Goal: Task Accomplishment & Management: Complete application form

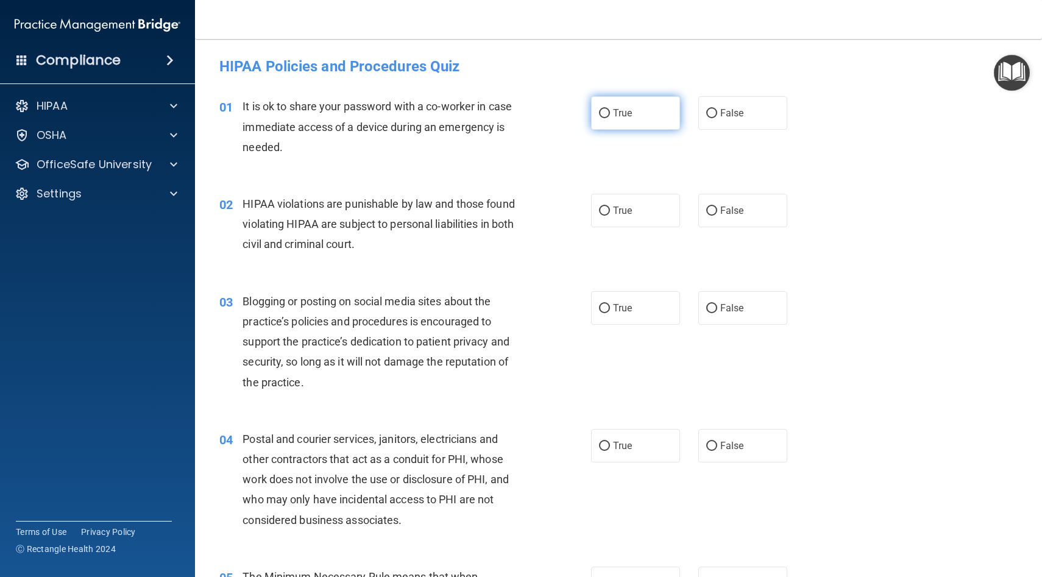
click at [644, 124] on label "True" at bounding box center [635, 113] width 89 height 34
click at [610, 118] on input "True" at bounding box center [604, 113] width 11 height 9
radio input "true"
click at [715, 122] on label "False" at bounding box center [742, 113] width 89 height 34
click at [715, 118] on input "False" at bounding box center [711, 113] width 11 height 9
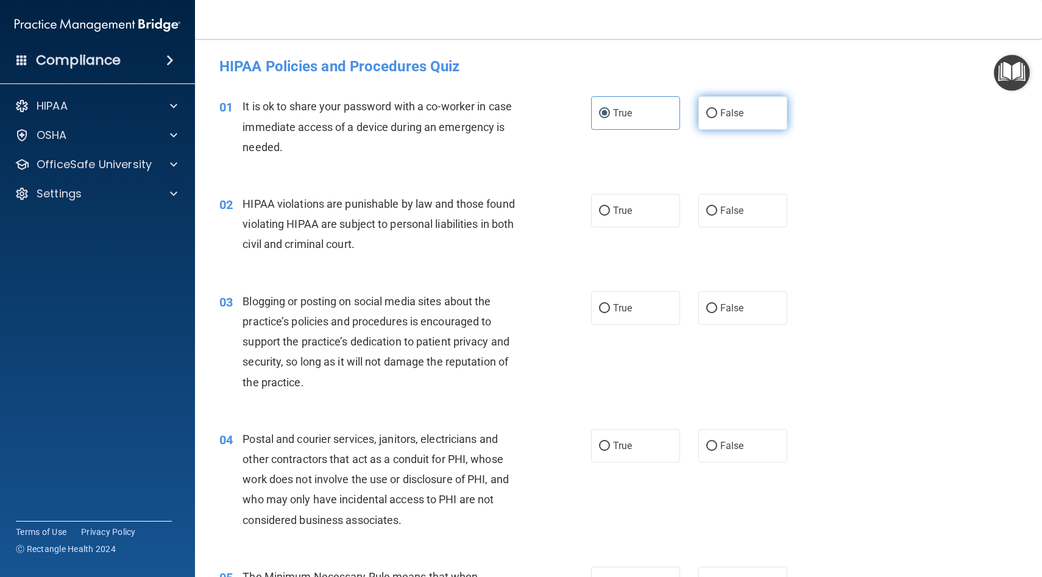
radio input "true"
click at [623, 125] on label "True" at bounding box center [635, 113] width 89 height 34
click at [610, 118] on input "True" at bounding box center [604, 113] width 11 height 9
radio input "true"
radio input "false"
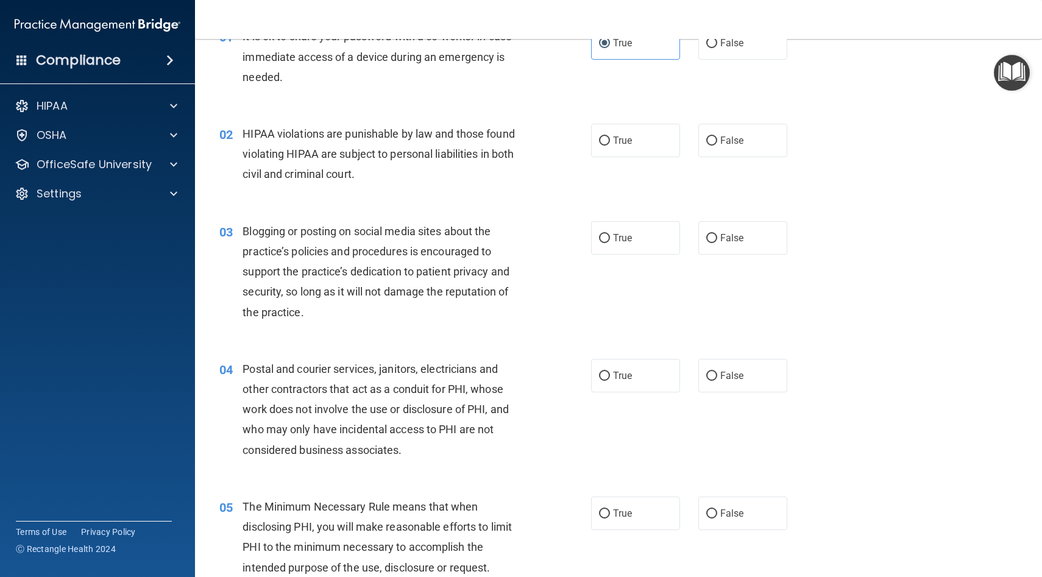
scroll to position [71, 0]
click at [630, 150] on label "True" at bounding box center [635, 139] width 89 height 34
click at [610, 144] on input "True" at bounding box center [604, 139] width 11 height 9
radio input "true"
click at [712, 154] on label "False" at bounding box center [742, 139] width 89 height 34
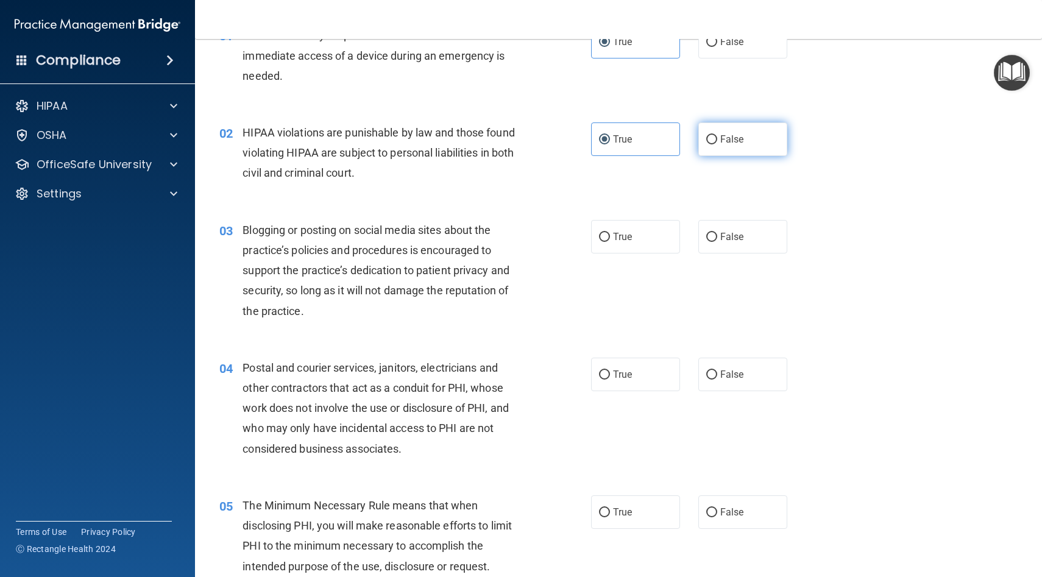
click at [712, 144] on input "False" at bounding box center [711, 139] width 11 height 9
radio input "true"
radio input "false"
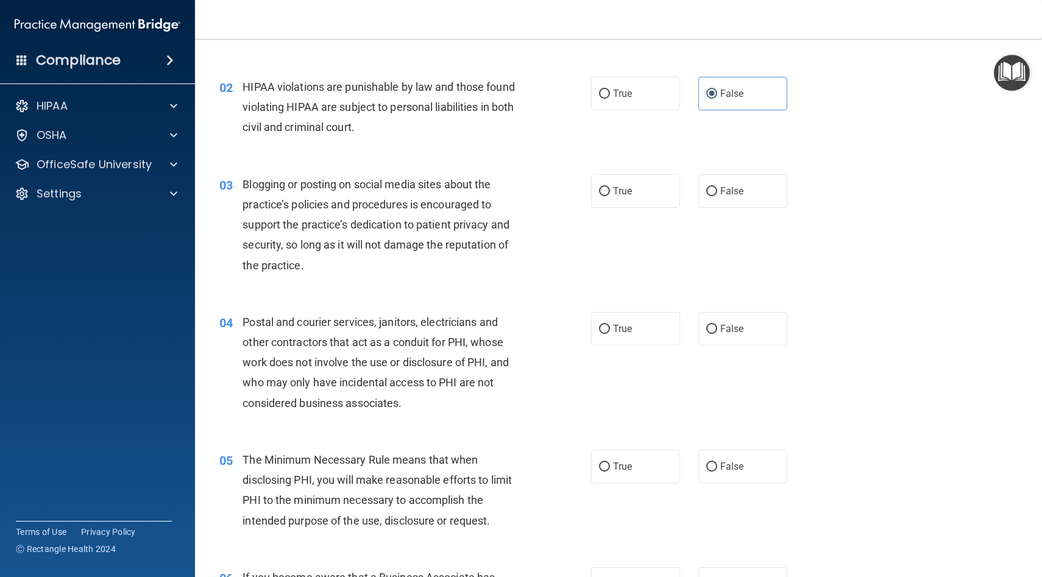
scroll to position [119, 0]
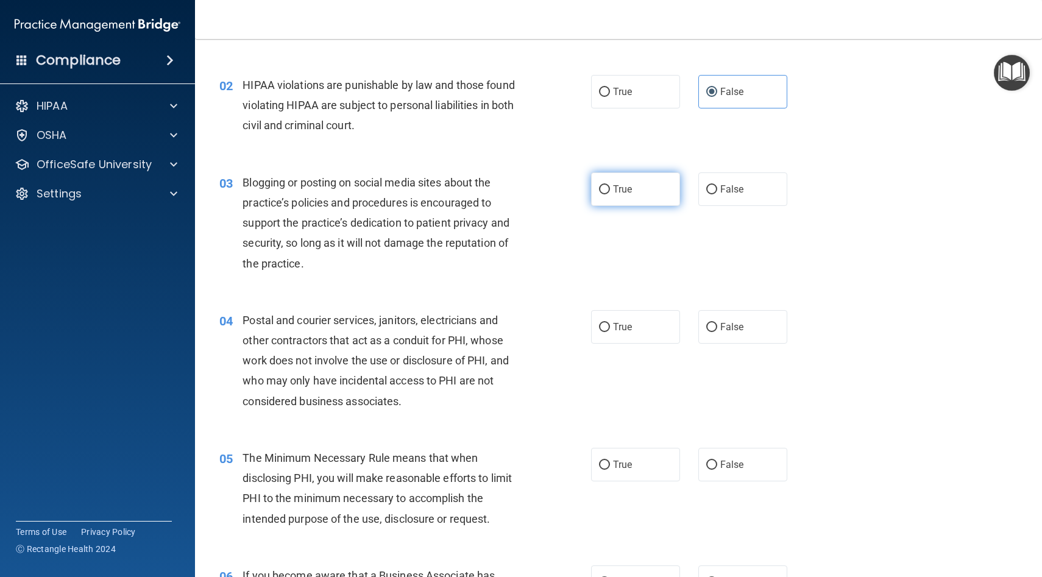
click at [648, 184] on label "True" at bounding box center [635, 189] width 89 height 34
click at [610, 185] on input "True" at bounding box center [604, 189] width 11 height 9
radio input "true"
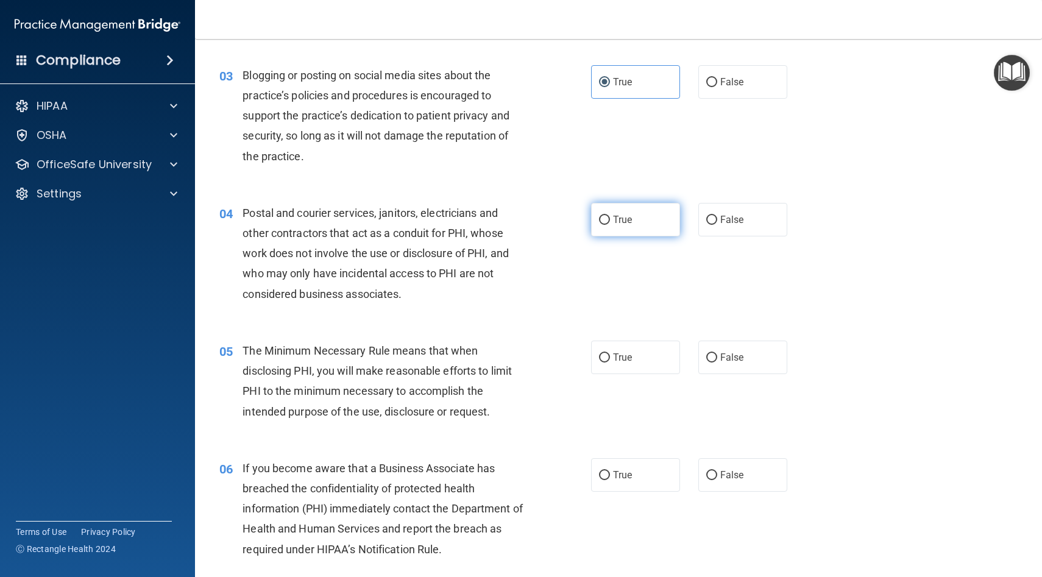
click at [636, 214] on label "True" at bounding box center [635, 220] width 89 height 34
click at [610, 216] on input "True" at bounding box center [604, 220] width 11 height 9
radio input "true"
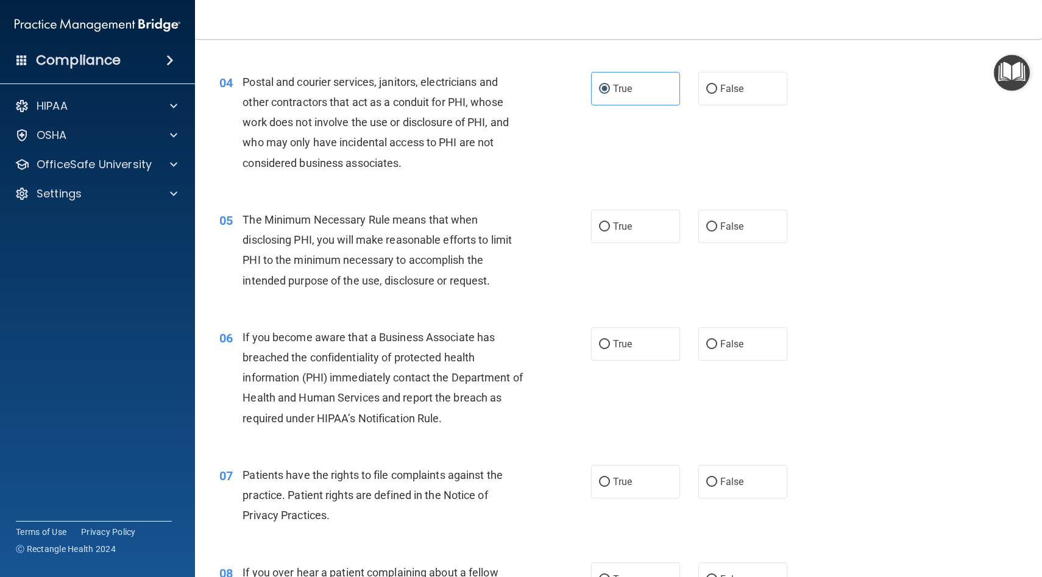
scroll to position [360, 0]
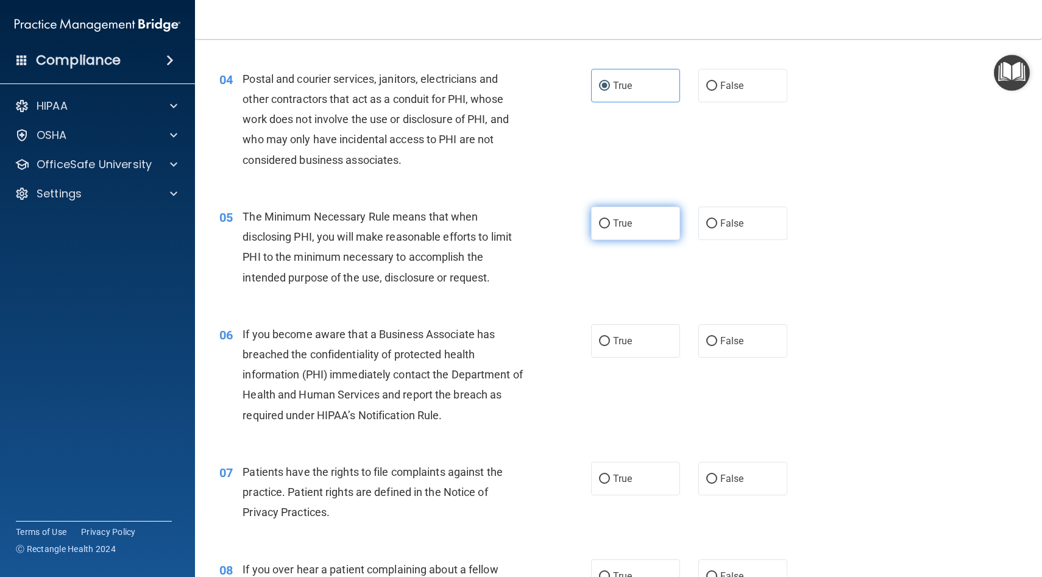
click at [615, 226] on span "True" at bounding box center [622, 224] width 19 height 12
click at [610, 226] on input "True" at bounding box center [604, 223] width 11 height 9
radio input "true"
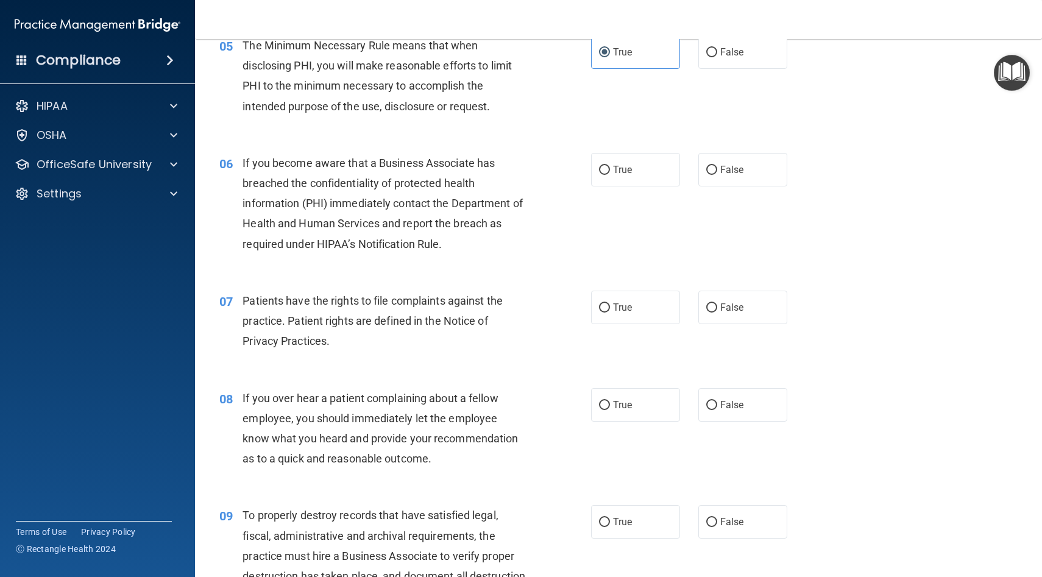
scroll to position [535, 0]
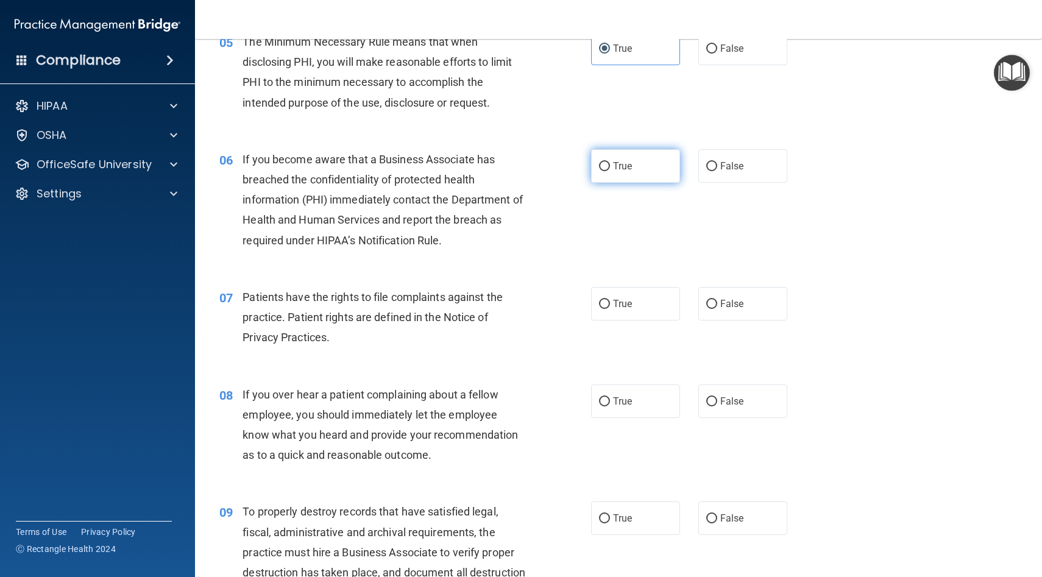
click at [620, 170] on span "True" at bounding box center [622, 166] width 19 height 12
click at [610, 170] on input "True" at bounding box center [604, 166] width 11 height 9
radio input "true"
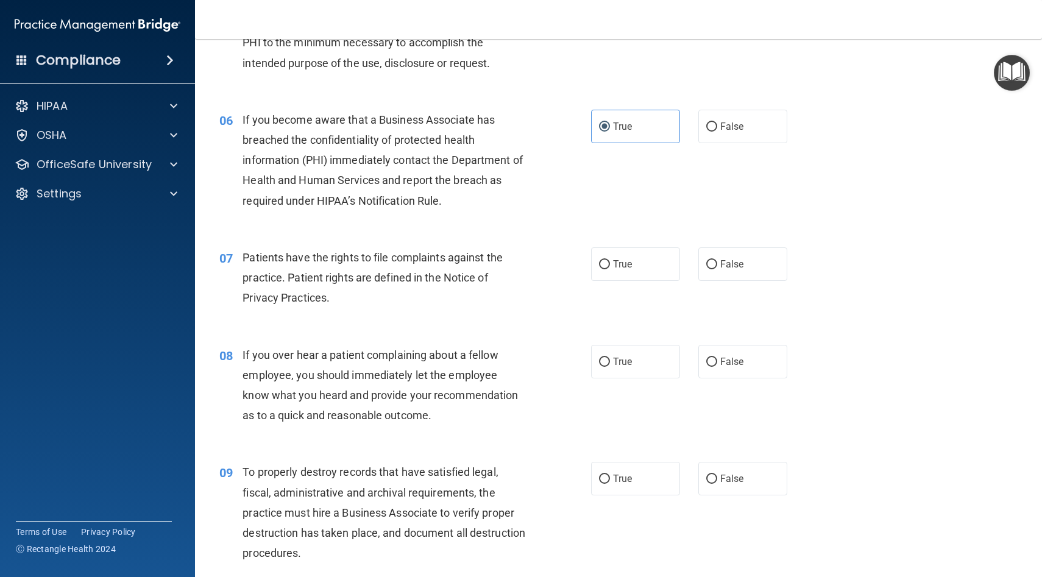
scroll to position [584, 0]
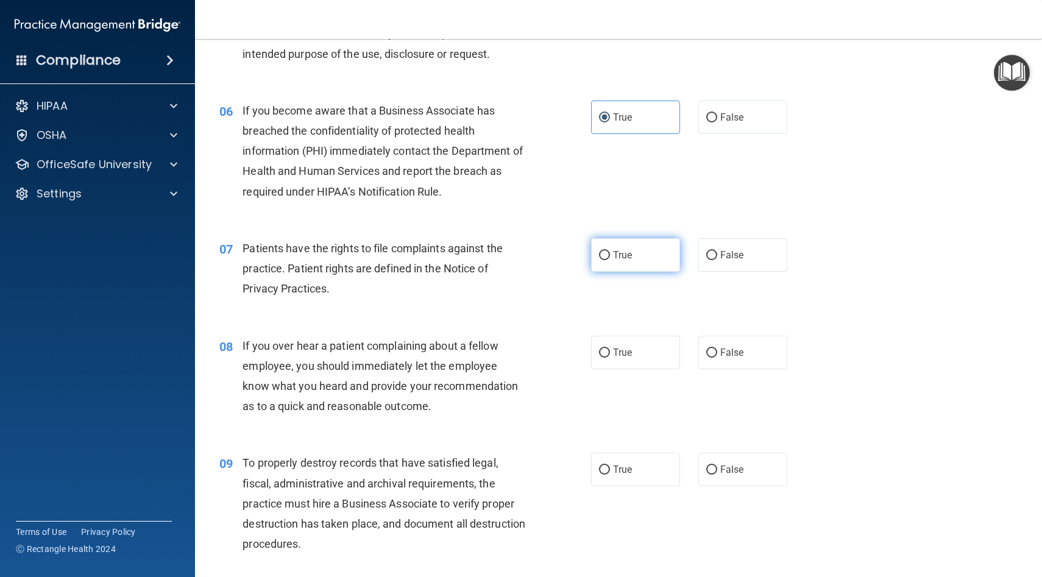
click at [617, 257] on span "True" at bounding box center [622, 255] width 19 height 12
click at [610, 257] on input "True" at bounding box center [604, 255] width 11 height 9
radio input "true"
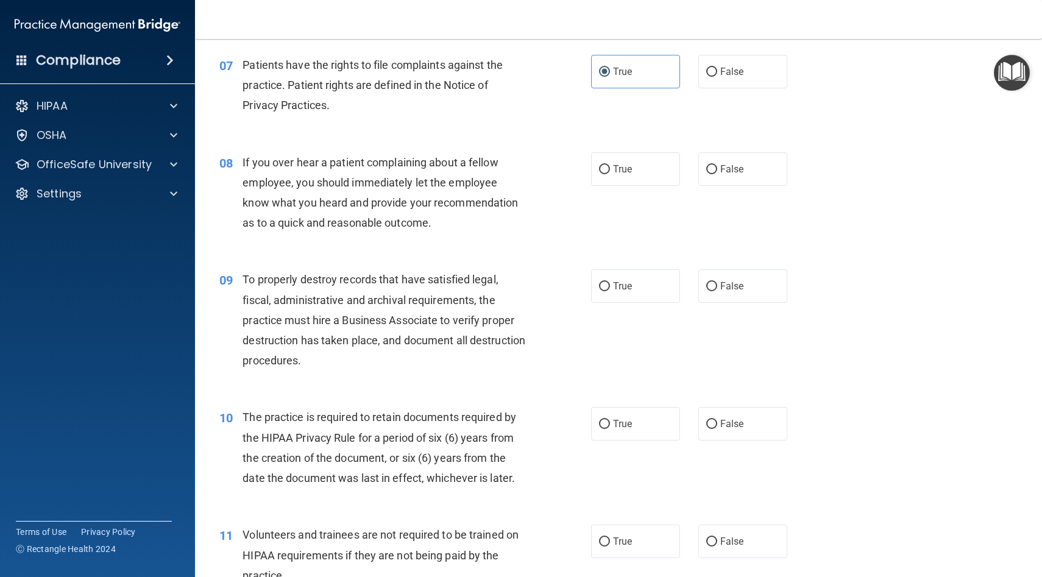
scroll to position [768, 0]
click at [596, 166] on label "True" at bounding box center [635, 168] width 89 height 34
click at [599, 166] on input "True" at bounding box center [604, 168] width 11 height 9
radio input "true"
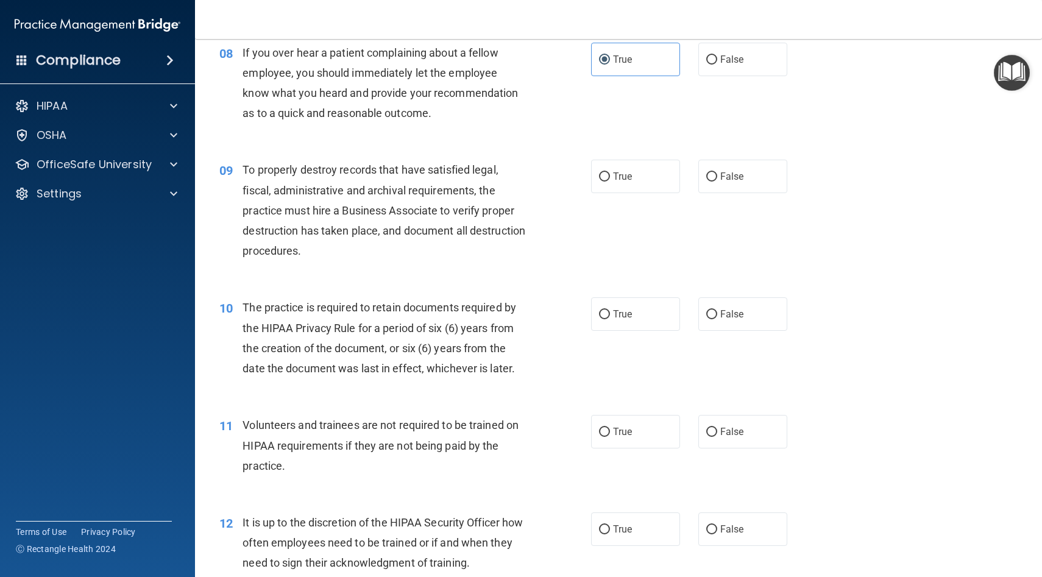
scroll to position [879, 0]
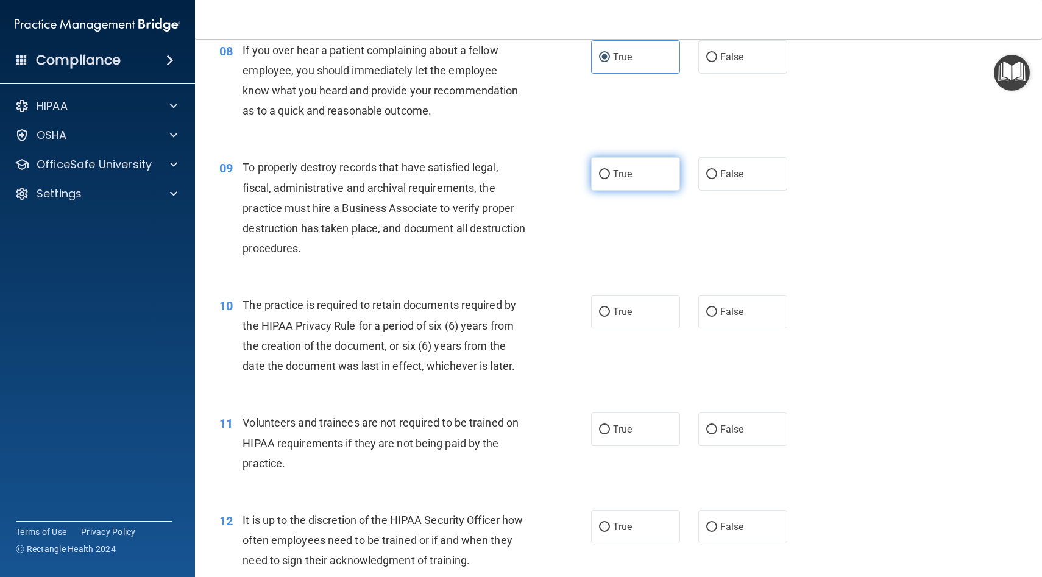
click at [609, 170] on input "True" at bounding box center [604, 174] width 11 height 9
radio input "true"
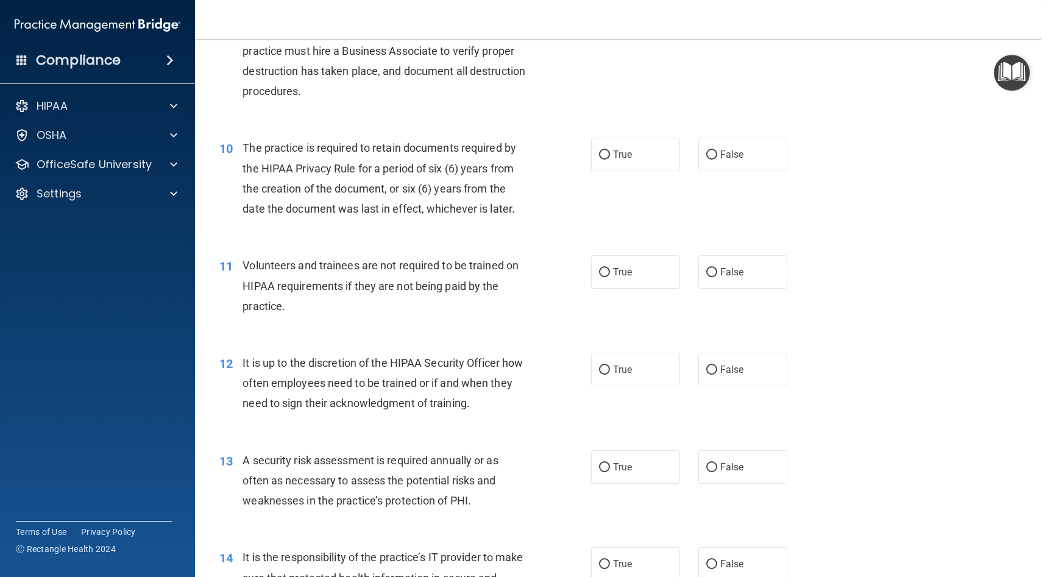
scroll to position [1035, 0]
click at [615, 160] on span "True" at bounding box center [622, 156] width 19 height 12
click at [610, 160] on input "True" at bounding box center [604, 156] width 11 height 9
radio input "true"
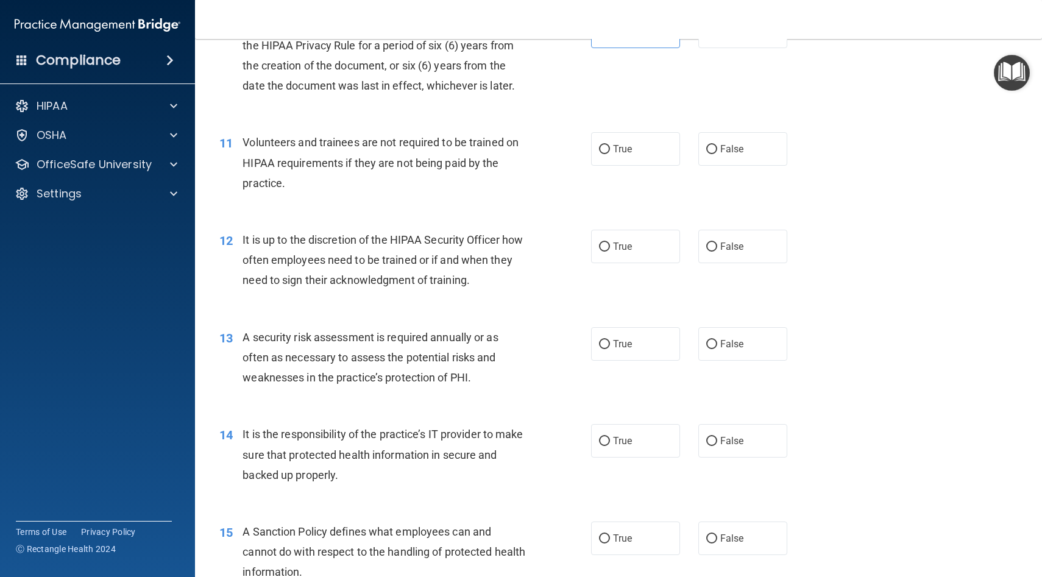
scroll to position [1157, 0]
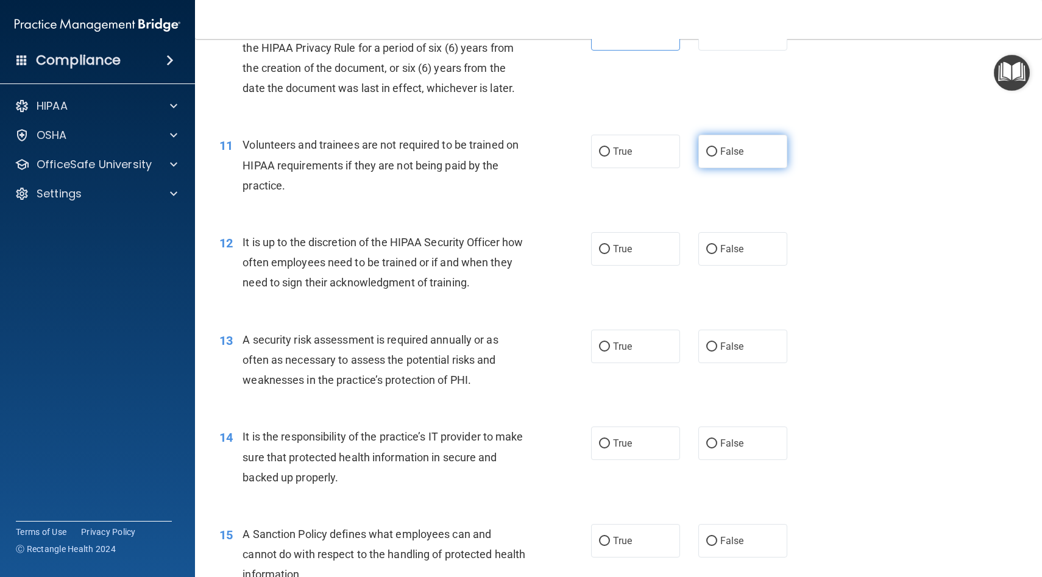
click at [738, 147] on span "False" at bounding box center [732, 152] width 24 height 12
click at [717, 147] on input "False" at bounding box center [711, 151] width 11 height 9
radio input "true"
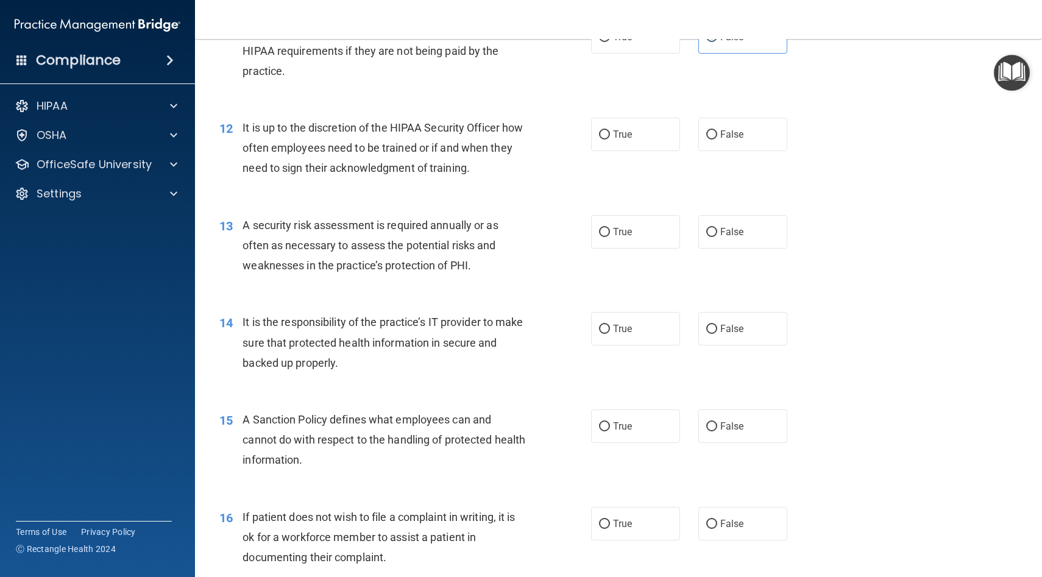
scroll to position [1274, 0]
click at [630, 136] on span "True" at bounding box center [622, 133] width 19 height 12
click at [610, 136] on input "True" at bounding box center [604, 133] width 11 height 9
radio input "true"
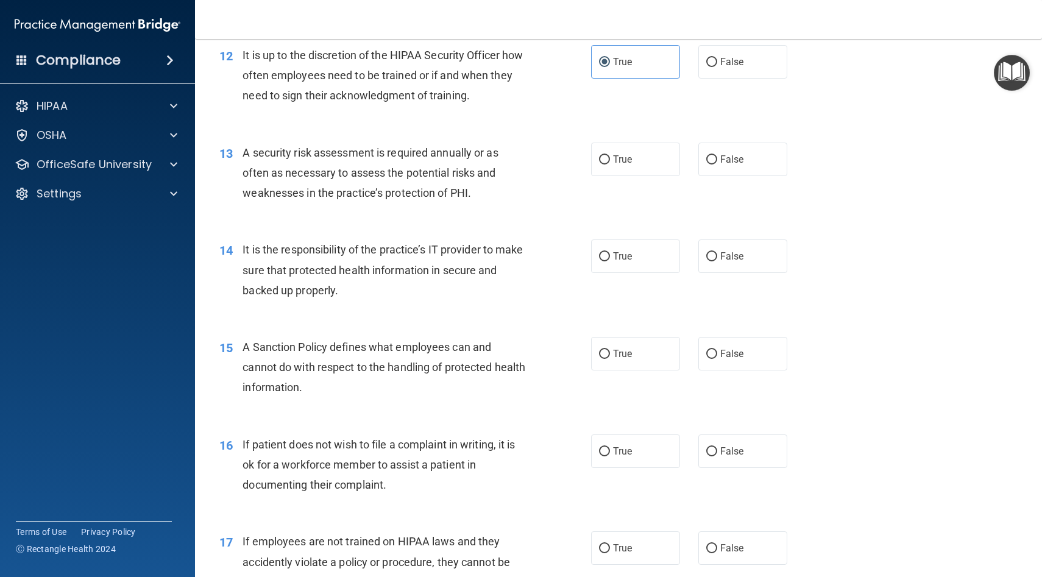
scroll to position [1346, 0]
click at [633, 163] on label "True" at bounding box center [635, 158] width 89 height 34
click at [610, 163] on input "True" at bounding box center [604, 158] width 11 height 9
radio input "true"
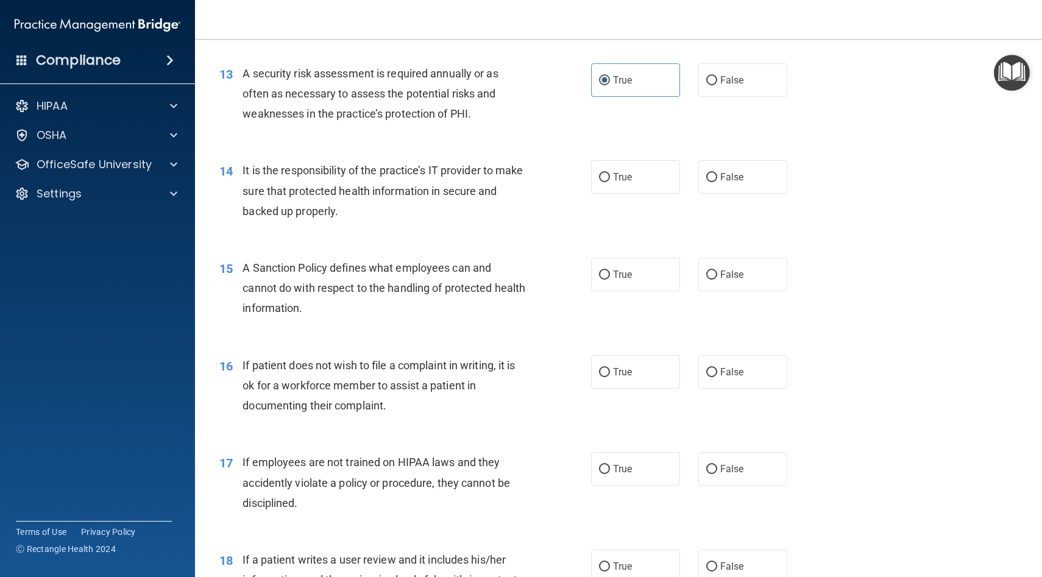
scroll to position [1442, 0]
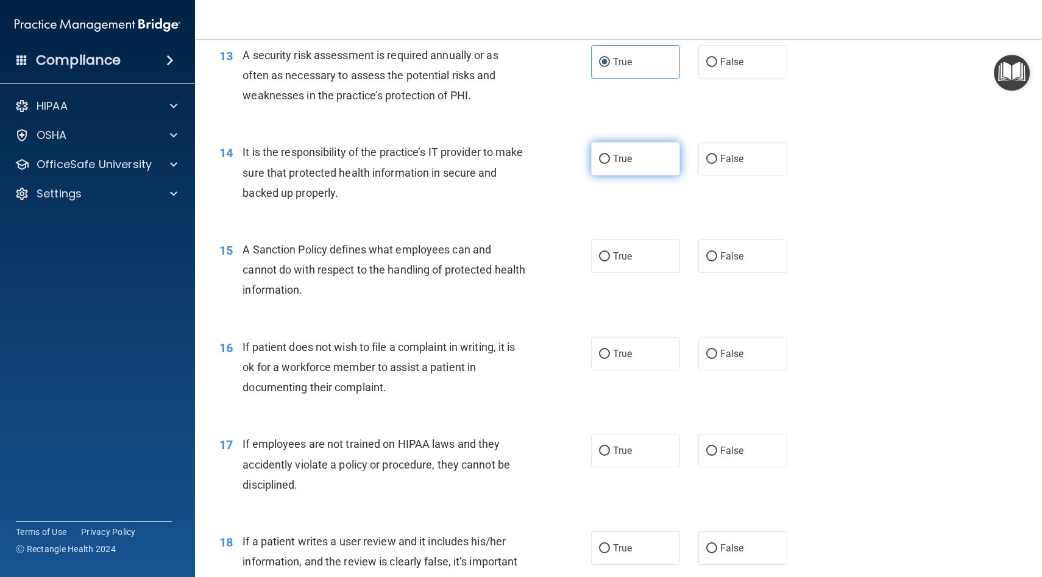
click at [619, 154] on span "True" at bounding box center [622, 159] width 19 height 12
click at [610, 155] on input "True" at bounding box center [604, 159] width 11 height 9
radio input "true"
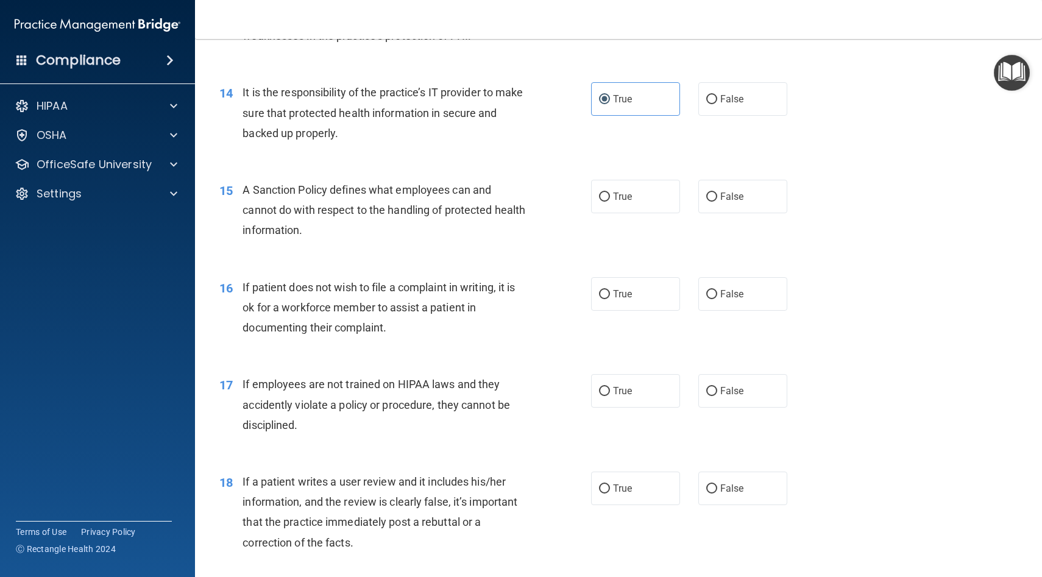
scroll to position [1503, 0]
click at [632, 205] on label "True" at bounding box center [635, 195] width 89 height 34
click at [610, 200] on input "True" at bounding box center [604, 195] width 11 height 9
radio input "true"
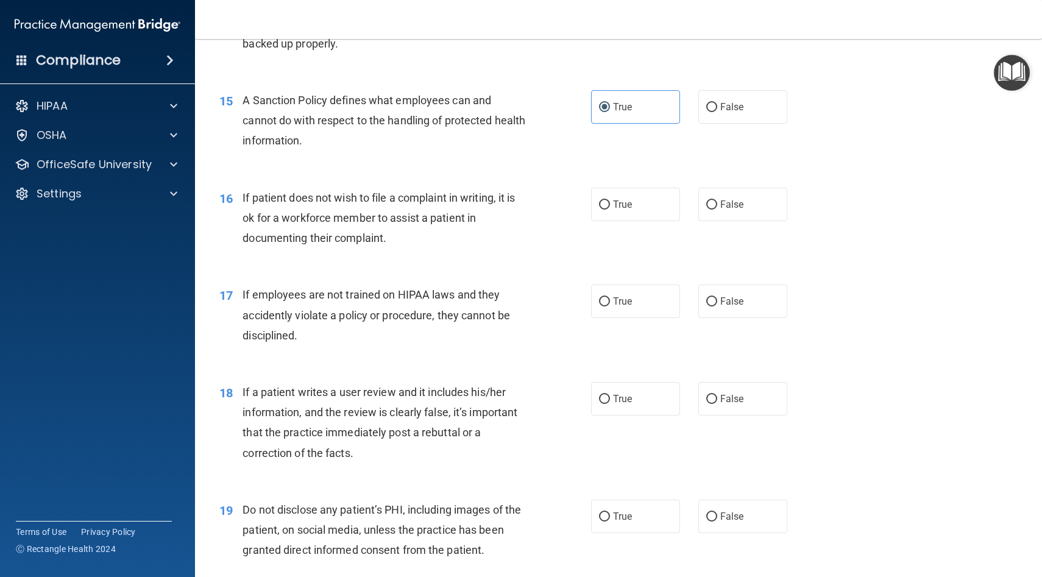
scroll to position [1596, 0]
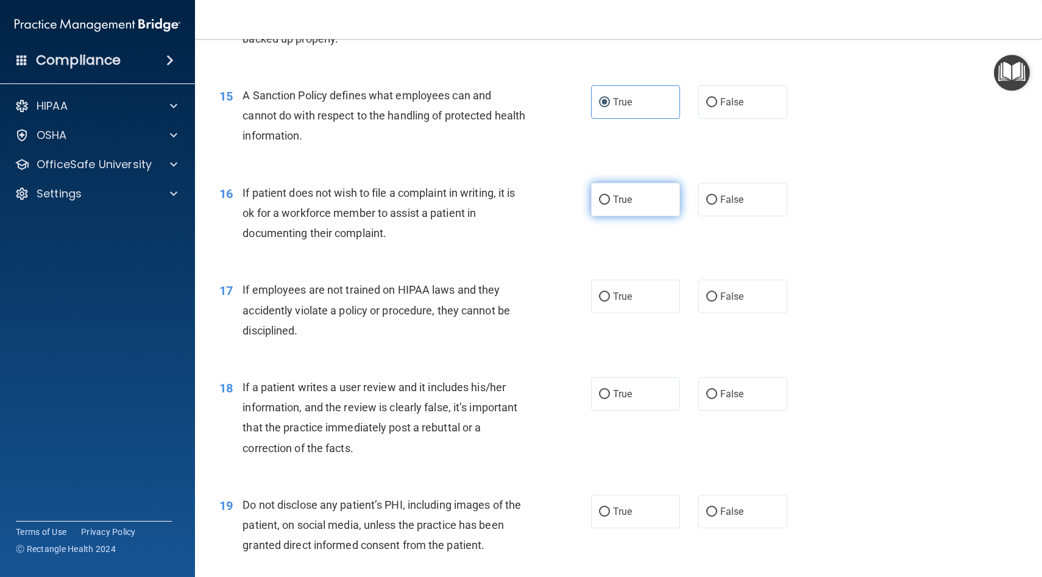
click at [600, 206] on label "True" at bounding box center [635, 200] width 89 height 34
click at [600, 205] on input "True" at bounding box center [604, 200] width 11 height 9
radio input "true"
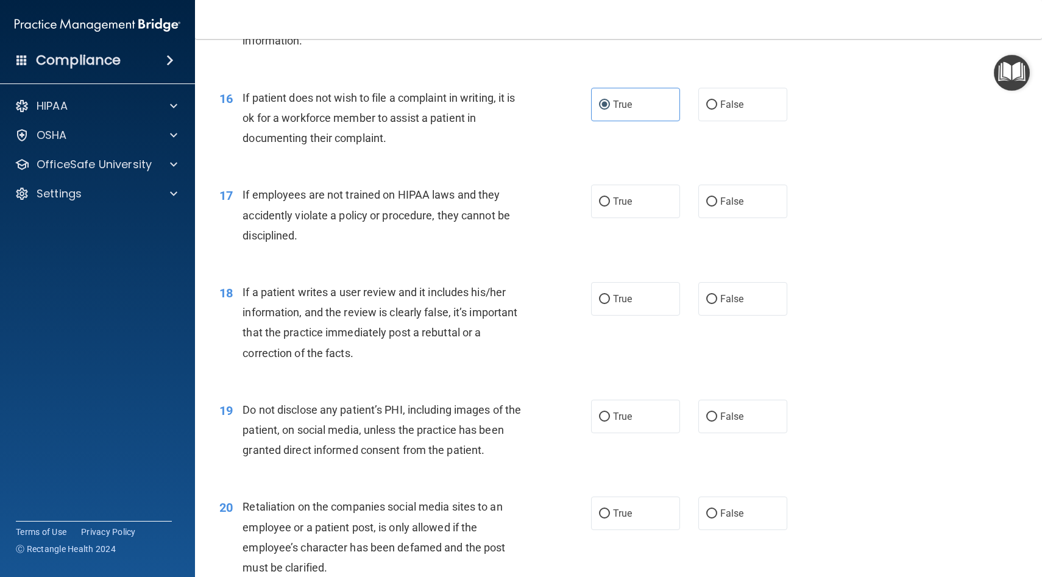
scroll to position [1696, 0]
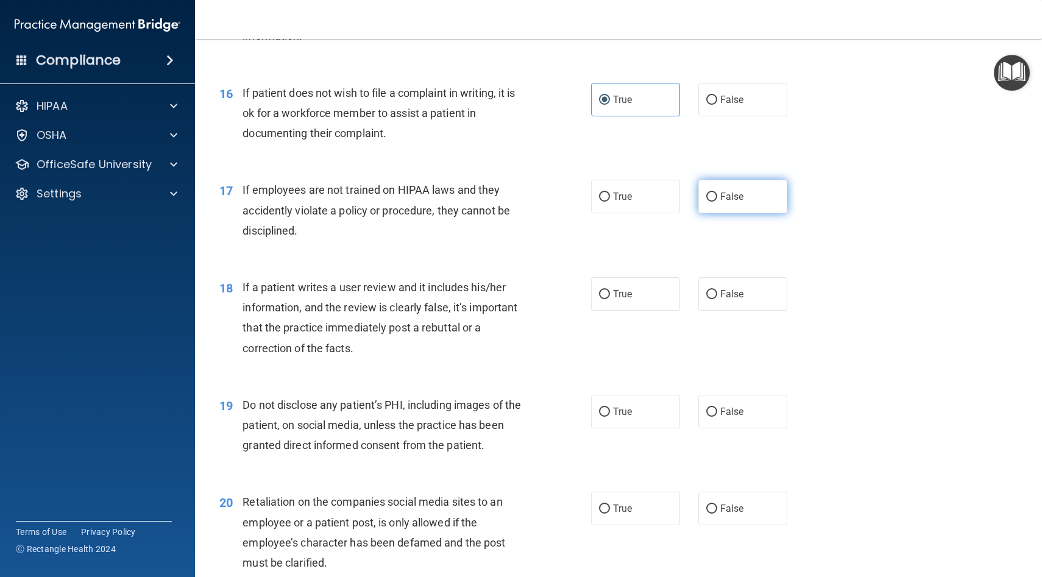
click at [709, 204] on label "False" at bounding box center [742, 197] width 89 height 34
click at [709, 202] on input "False" at bounding box center [711, 197] width 11 height 9
radio input "true"
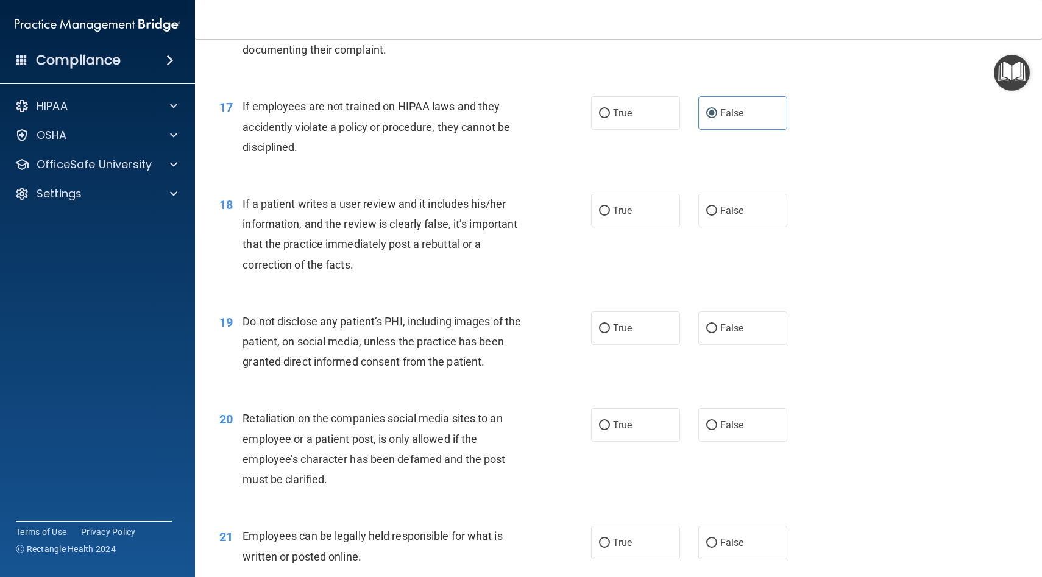
scroll to position [1788, 0]
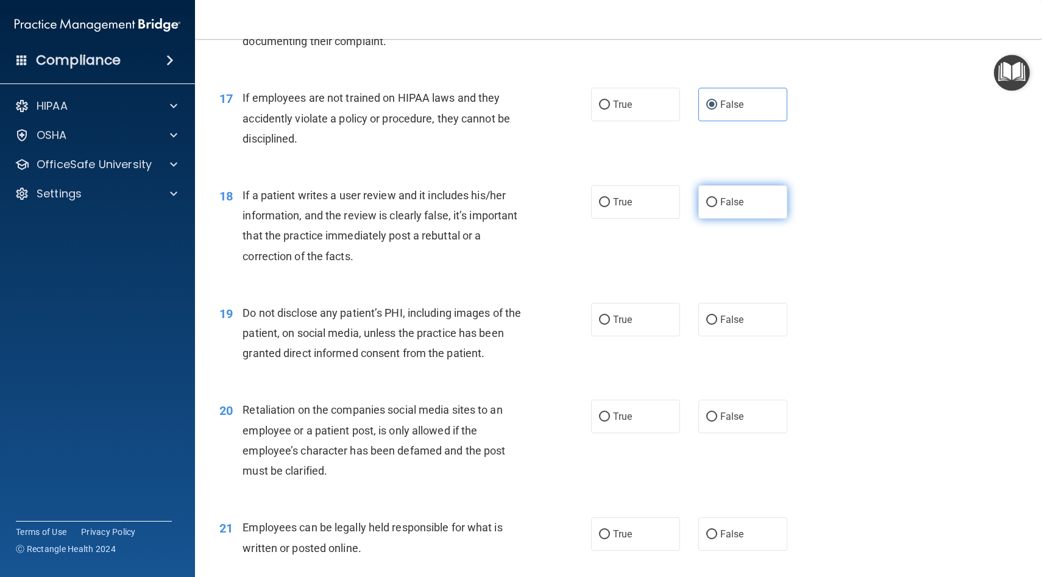
click at [715, 210] on label "False" at bounding box center [742, 202] width 89 height 34
click at [715, 207] on input "False" at bounding box center [711, 202] width 11 height 9
radio input "true"
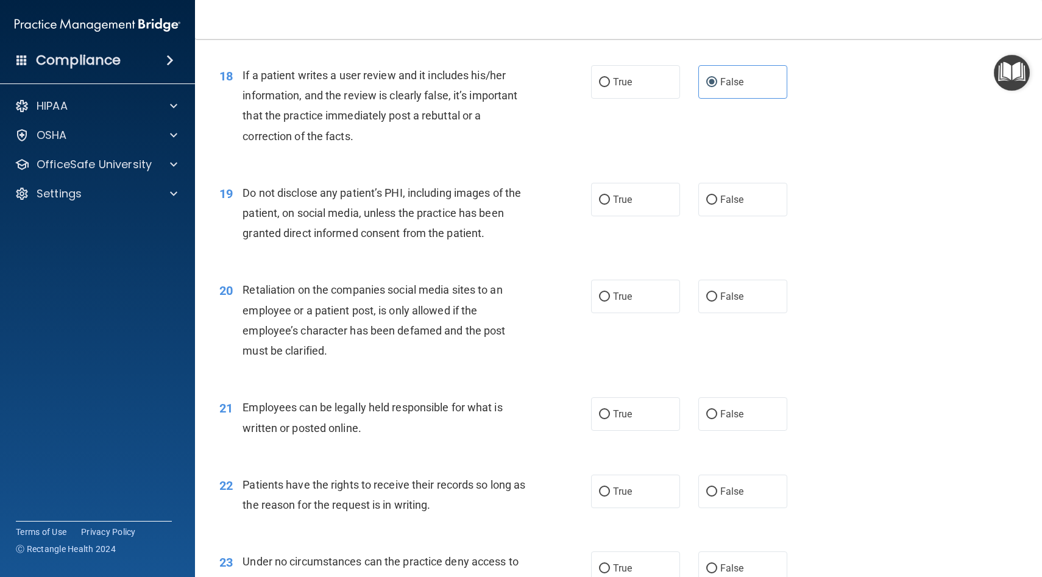
scroll to position [1909, 0]
click at [609, 198] on input "True" at bounding box center [604, 198] width 11 height 9
radio input "true"
click at [613, 301] on span "True" at bounding box center [622, 295] width 19 height 12
click at [610, 300] on input "True" at bounding box center [604, 295] width 11 height 9
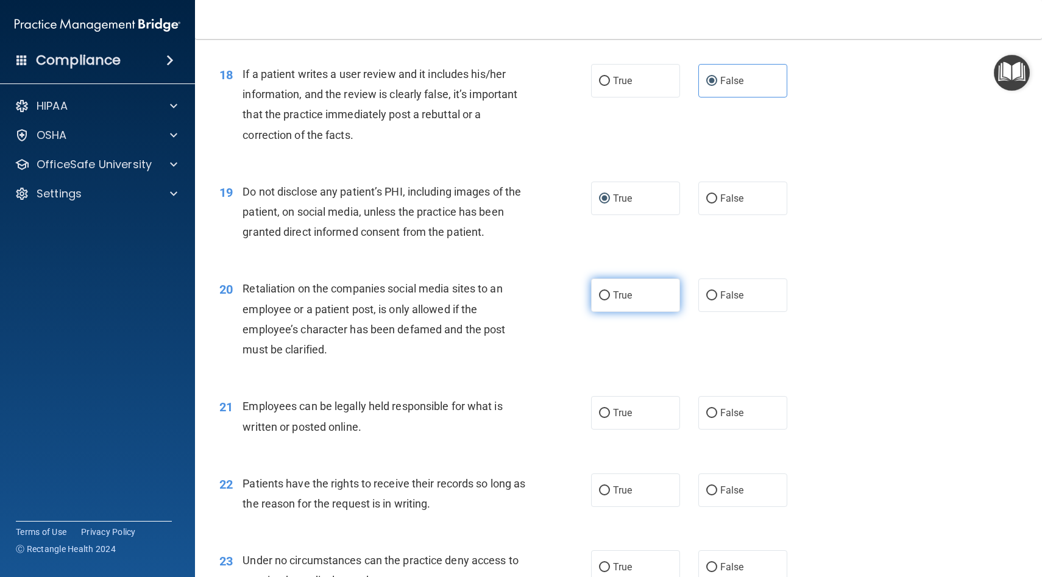
radio input "true"
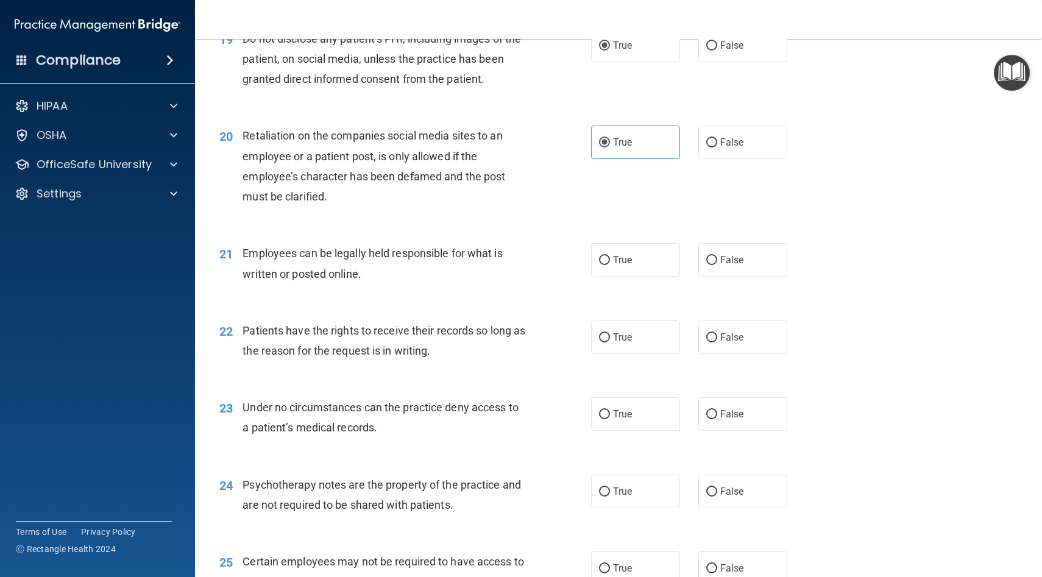
scroll to position [2063, 0]
click at [719, 267] on label "False" at bounding box center [742, 260] width 89 height 34
click at [717, 264] on input "False" at bounding box center [711, 259] width 11 height 9
radio input "true"
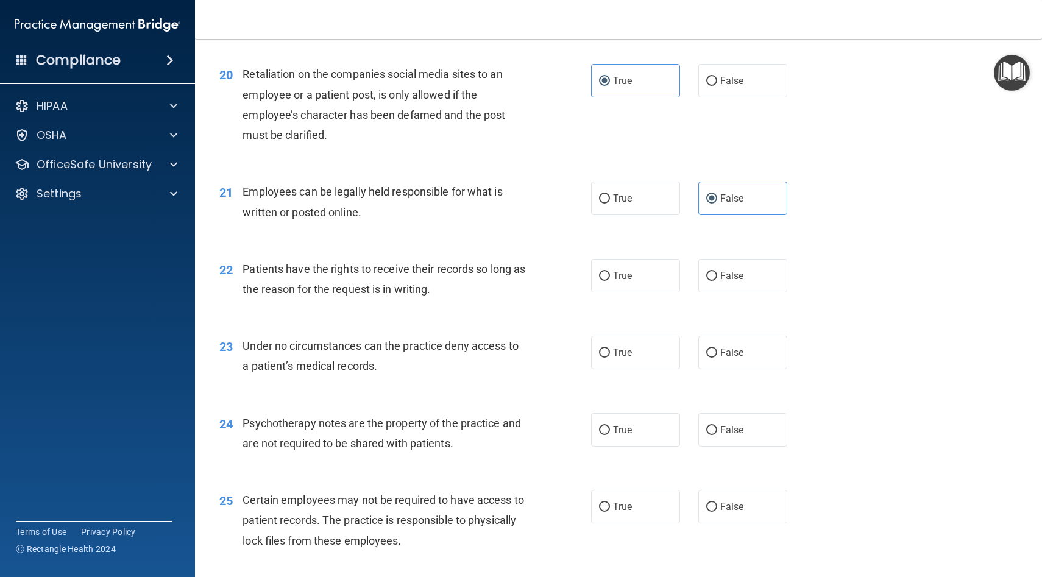
scroll to position [2126, 0]
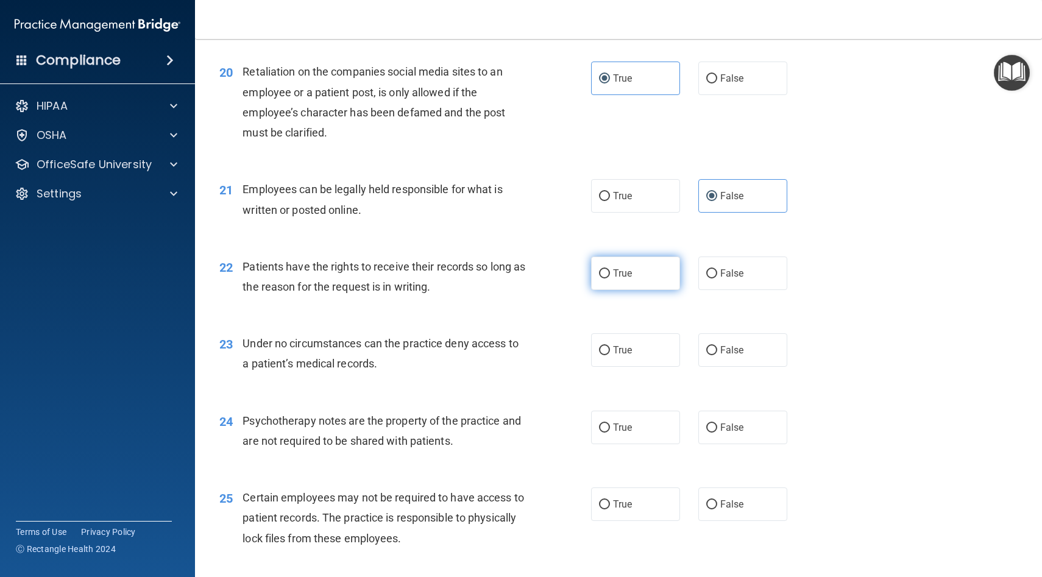
click at [612, 282] on label "True" at bounding box center [635, 274] width 89 height 34
click at [610, 278] on input "True" at bounding box center [604, 273] width 11 height 9
radio input "true"
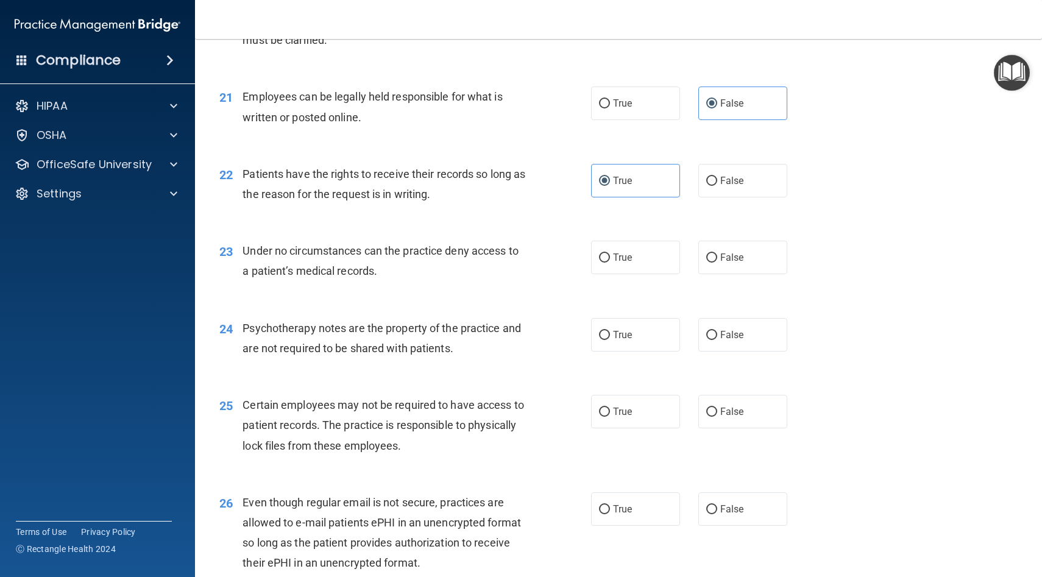
scroll to position [2220, 0]
click at [628, 271] on label "True" at bounding box center [635, 256] width 89 height 34
click at [610, 261] on input "True" at bounding box center [604, 256] width 11 height 9
radio input "true"
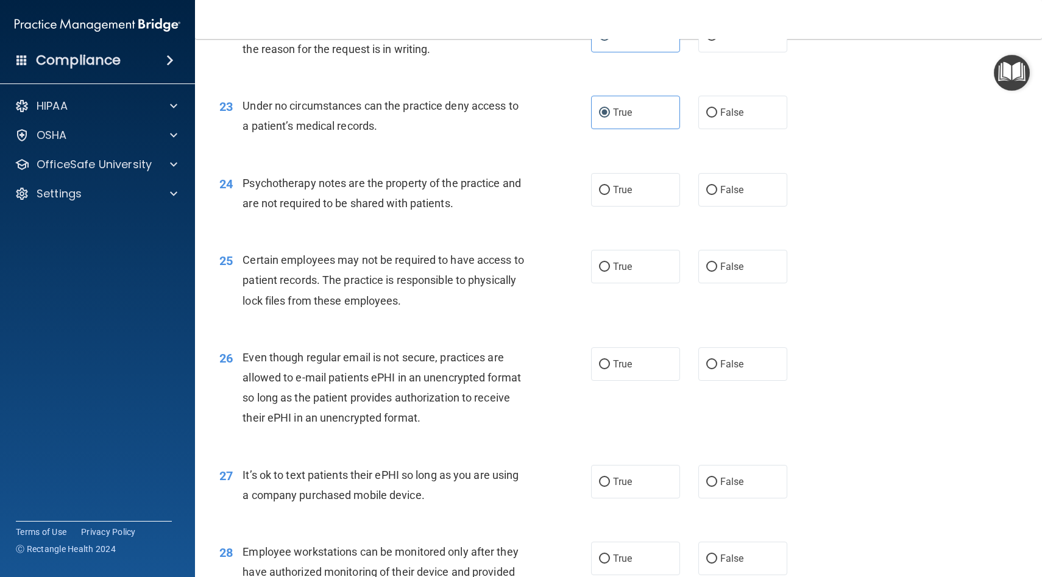
scroll to position [2366, 0]
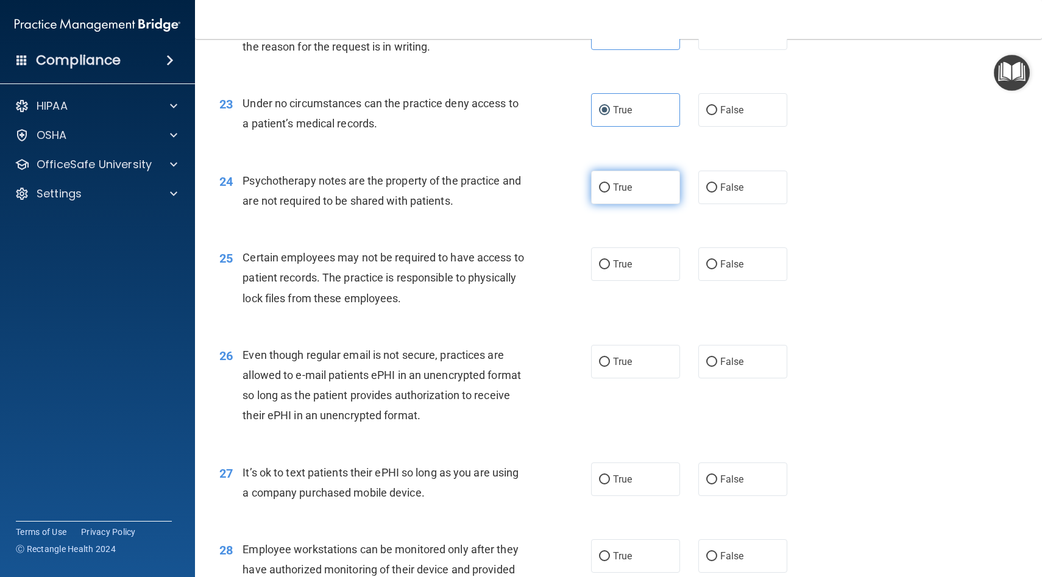
click at [640, 200] on label "True" at bounding box center [635, 188] width 89 height 34
click at [610, 193] on input "True" at bounding box center [604, 187] width 11 height 9
radio input "true"
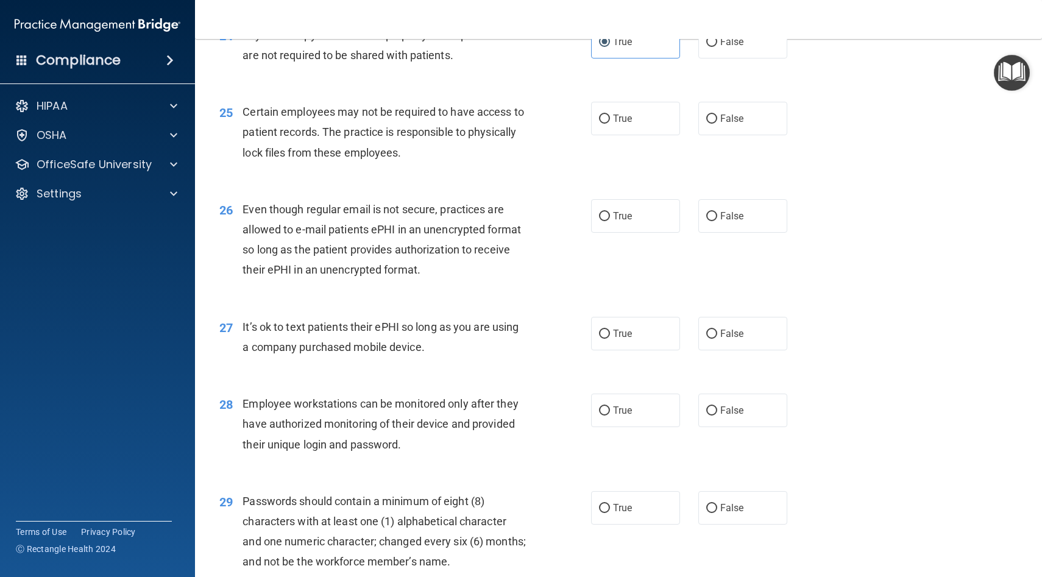
scroll to position [2512, 0]
click at [630, 129] on label "True" at bounding box center [635, 118] width 89 height 34
click at [610, 123] on input "True" at bounding box center [604, 118] width 11 height 9
radio input "true"
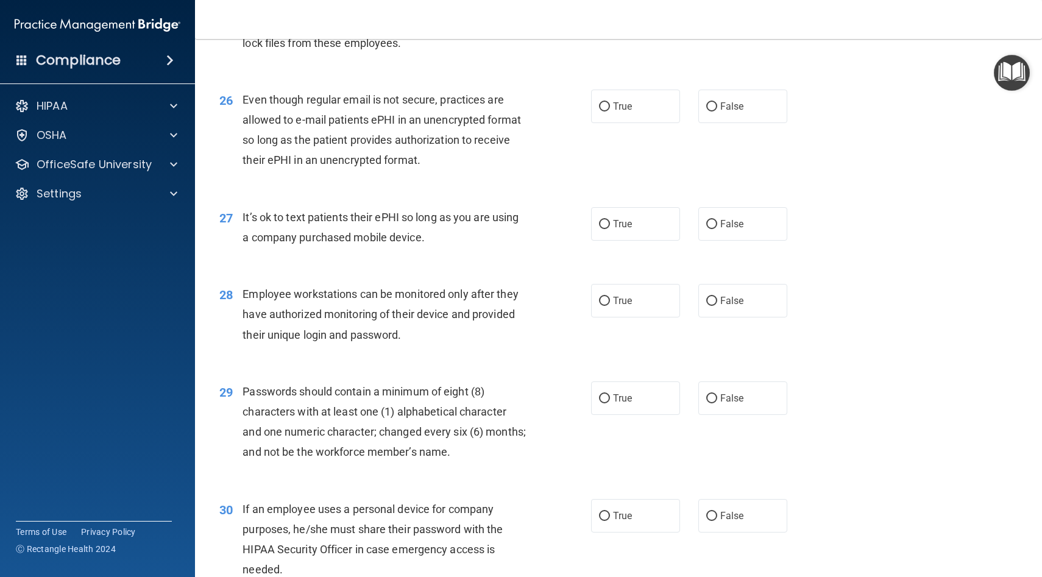
scroll to position [2623, 0]
click at [711, 108] on input "False" at bounding box center [711, 105] width 11 height 9
radio input "true"
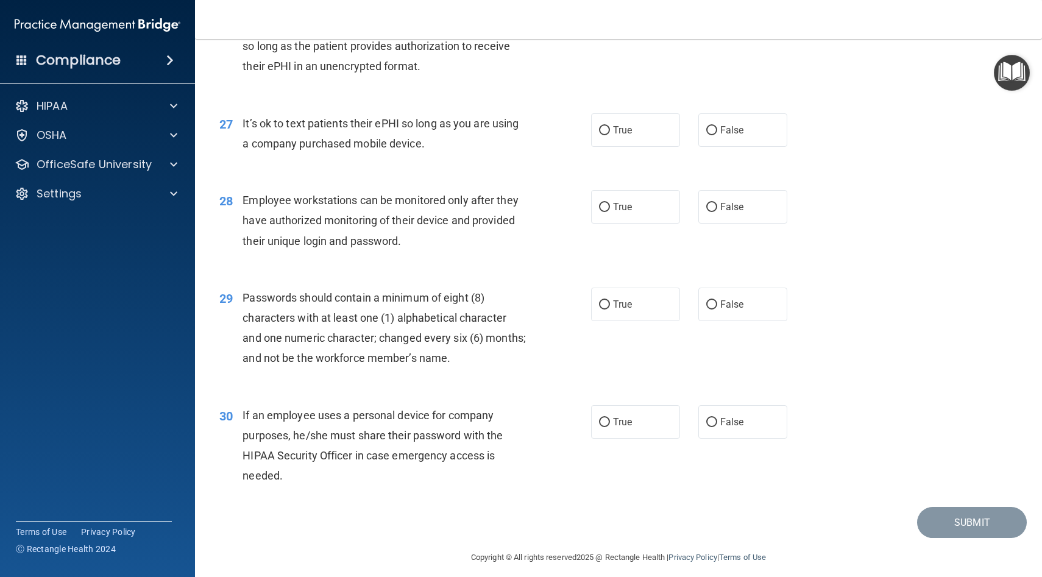
scroll to position [2726, 0]
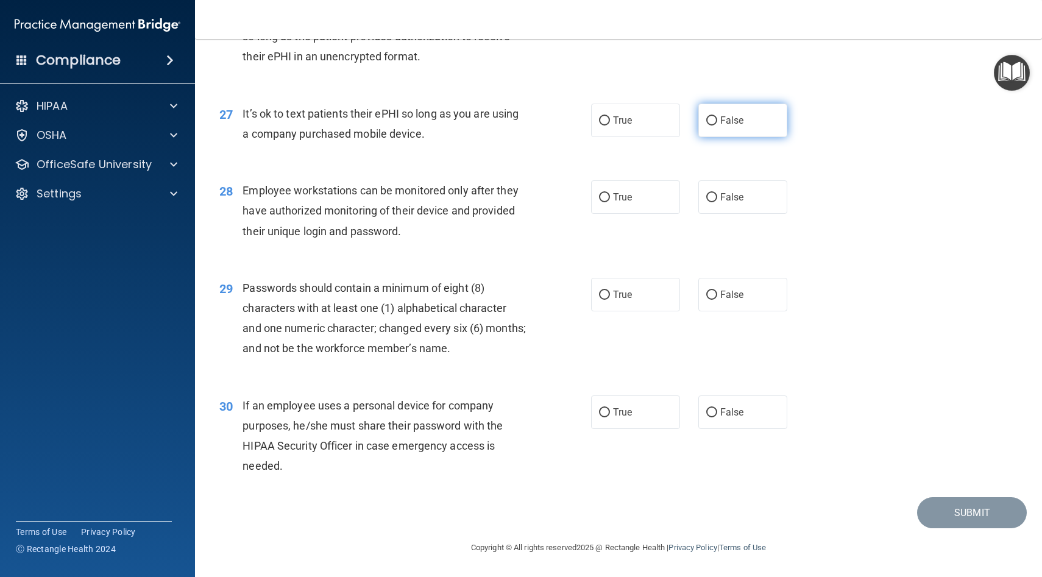
click at [724, 130] on label "False" at bounding box center [742, 121] width 89 height 34
click at [717, 126] on input "False" at bounding box center [711, 120] width 11 height 9
radio input "true"
click at [595, 197] on label "True" at bounding box center [635, 197] width 89 height 34
click at [599, 197] on input "True" at bounding box center [604, 197] width 11 height 9
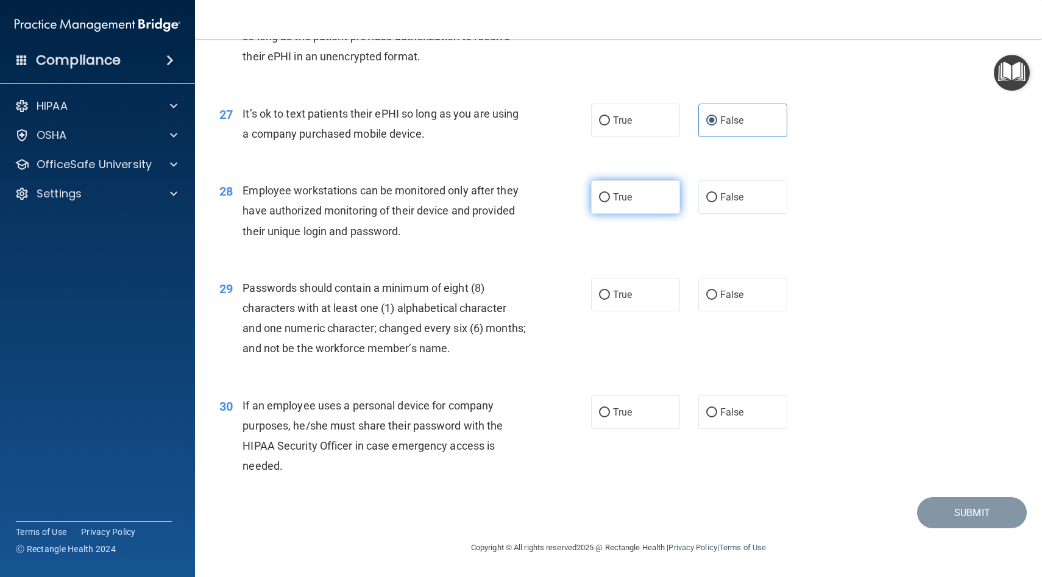
radio input "true"
click at [609, 302] on label "True" at bounding box center [635, 295] width 89 height 34
click at [609, 300] on input "True" at bounding box center [604, 295] width 11 height 9
radio input "true"
click at [605, 414] on input "True" at bounding box center [604, 412] width 11 height 9
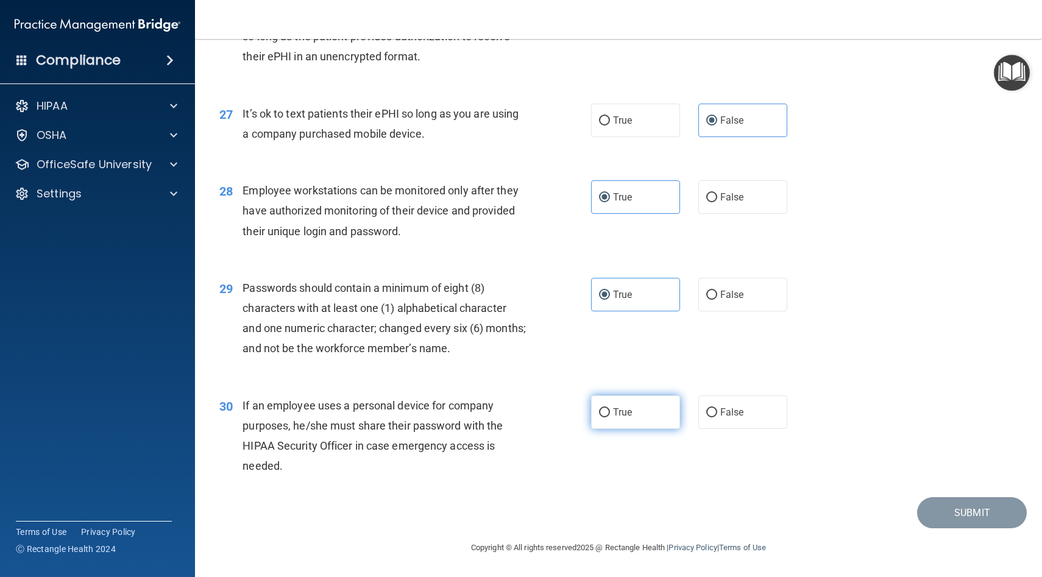
radio input "true"
click at [987, 525] on button "Submit" at bounding box center [972, 512] width 110 height 31
